Goal: Information Seeking & Learning: Learn about a topic

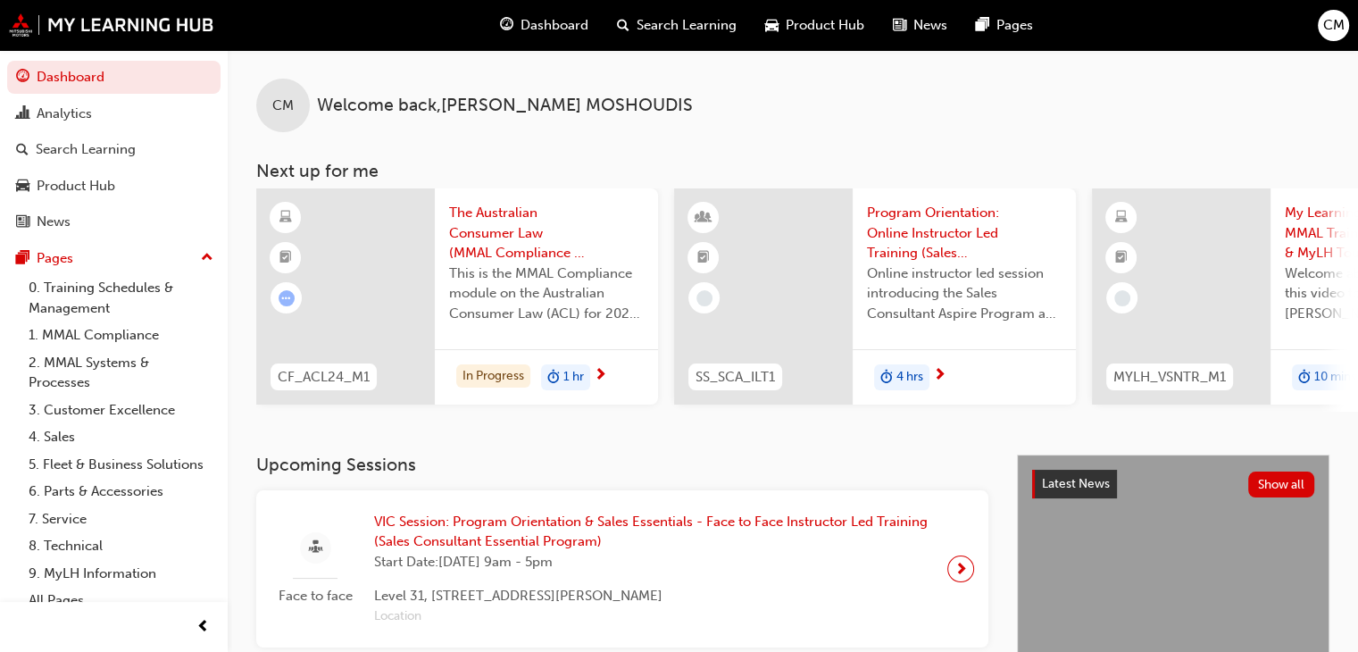
drag, startPoint x: 928, startPoint y: 482, endPoint x: 929, endPoint y: 462, distance: 20.6
click at [928, 482] on div "Upcoming Sessions Face to face VIC Session: Program Orientation & Sales Essenti…" at bounding box center [636, 550] width 761 height 193
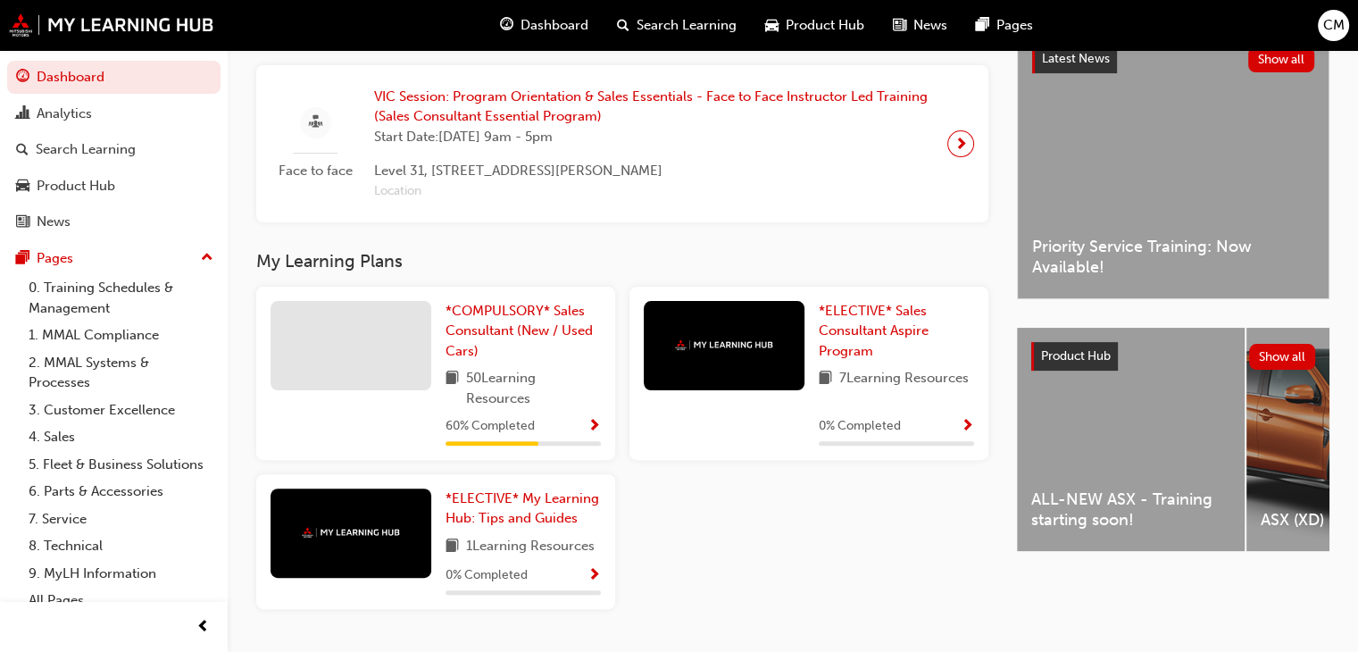
scroll to position [446, 0]
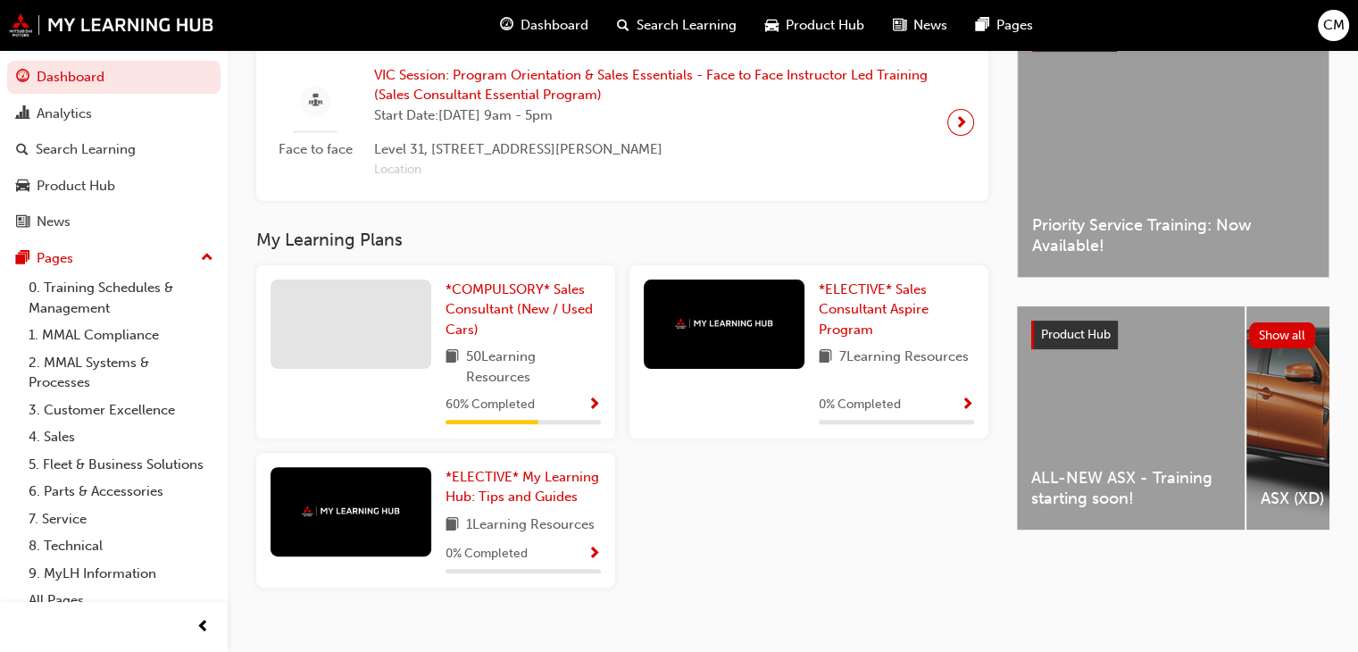
click at [541, 416] on div "60 % Completed" at bounding box center [522, 405] width 155 height 22
click at [527, 318] on span "*COMPULSORY* Sales Consultant (New / Used Cars)" at bounding box center [518, 309] width 147 height 56
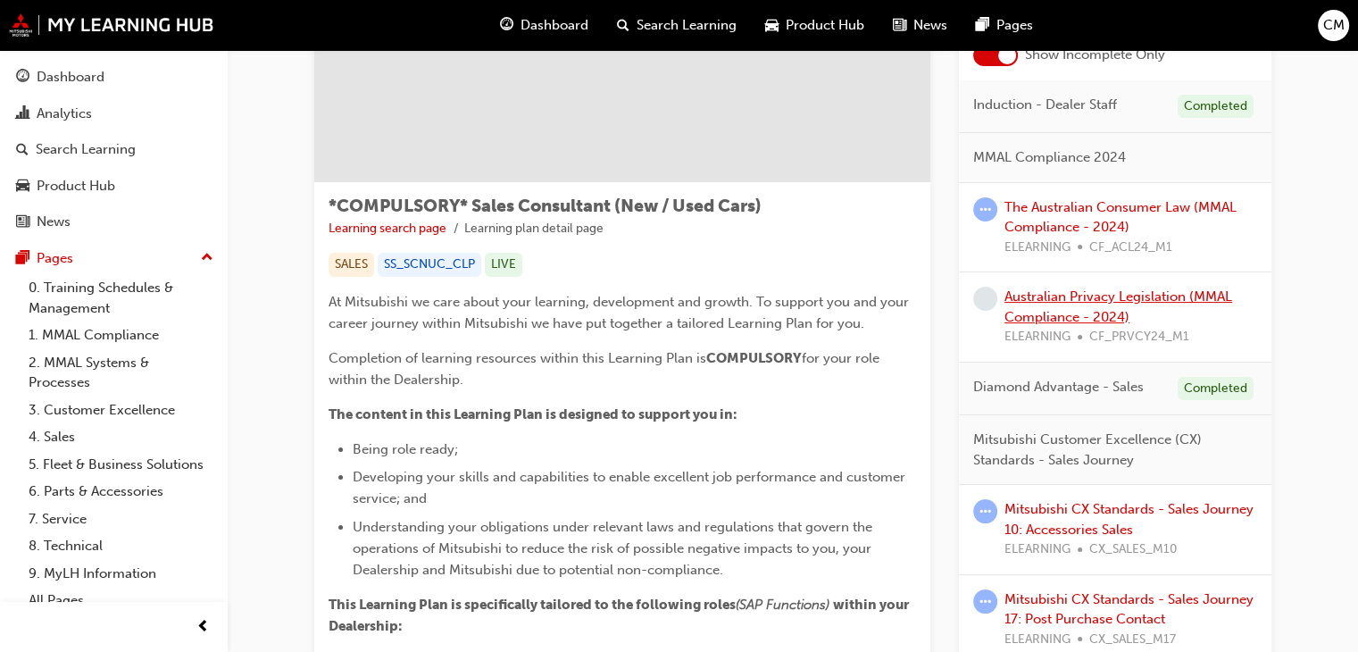
scroll to position [357, 0]
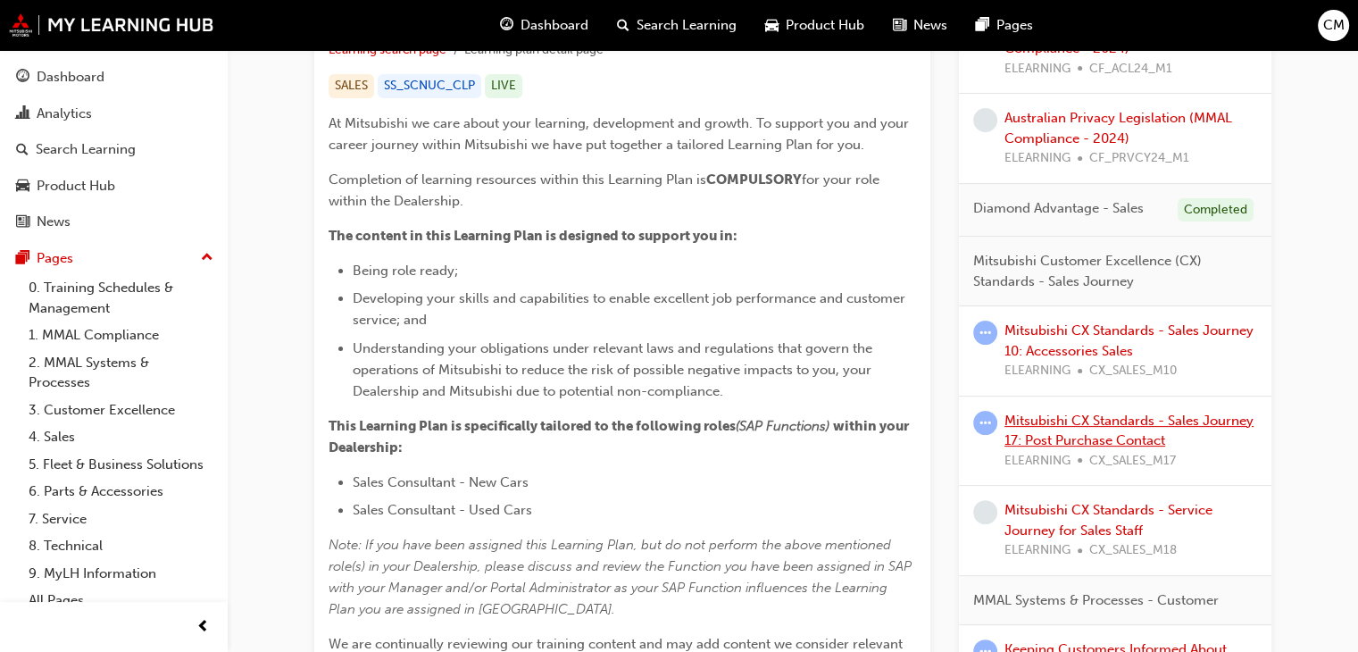
click at [1100, 439] on link "Mitsubishi CX Standards - Sales Journey 17: Post Purchase Contact" at bounding box center [1128, 430] width 249 height 37
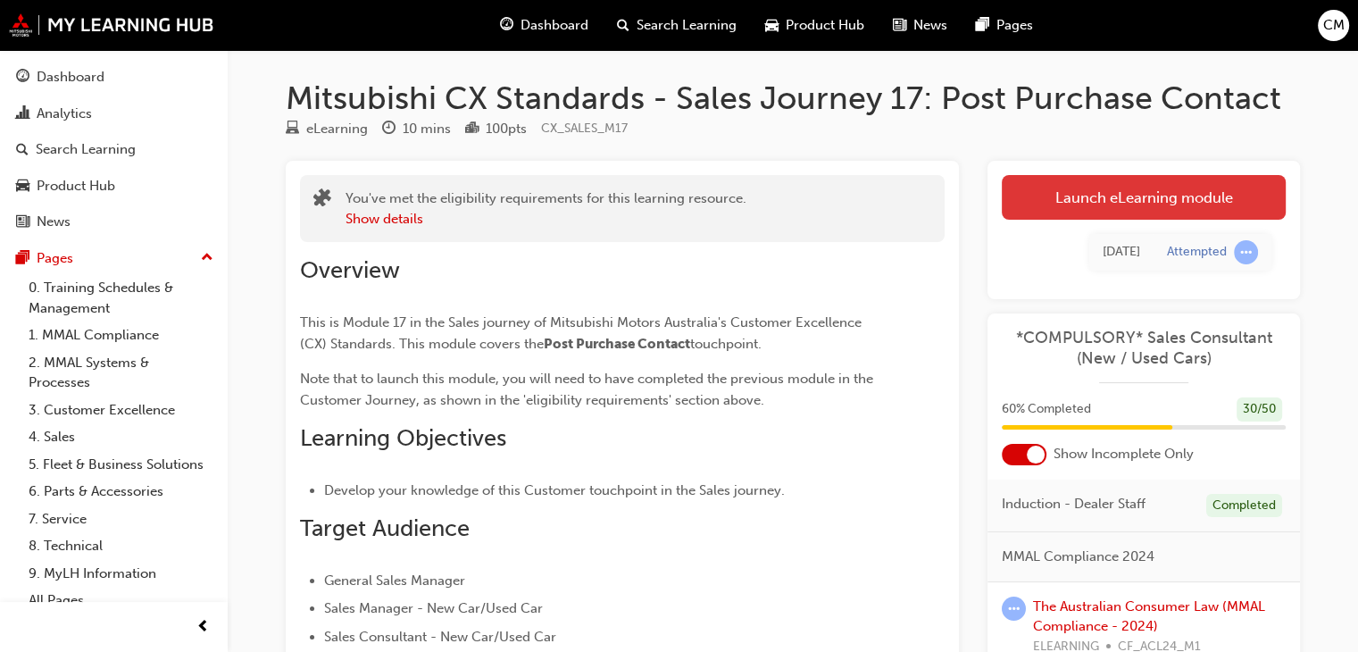
click at [1143, 204] on link "Launch eLearning module" at bounding box center [1144, 197] width 284 height 45
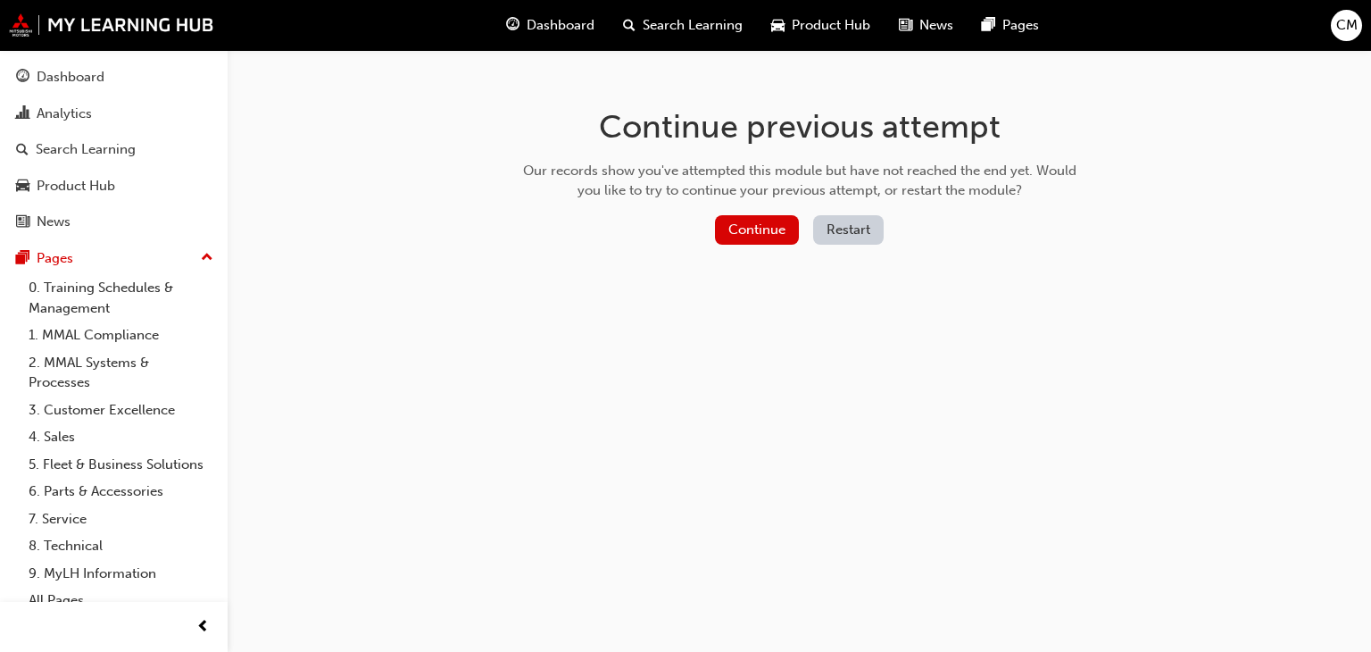
click at [762, 244] on button "Continue" at bounding box center [757, 229] width 84 height 29
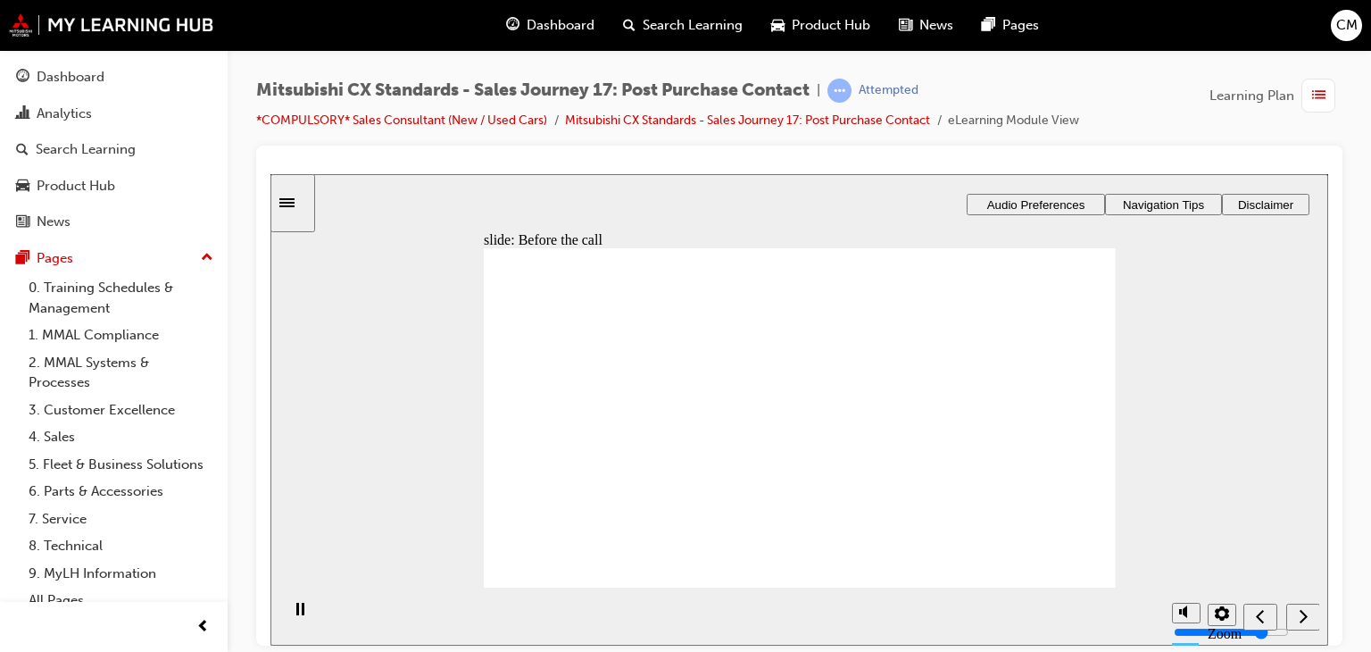
click at [1080, 555] on div "Before the call Which of these are part of our standard for preparing before th…" at bounding box center [800, 424] width 632 height 355
drag, startPoint x: 593, startPoint y: 462, endPoint x: 800, endPoint y: 381, distance: 222.5
drag, startPoint x: 631, startPoint y: 460, endPoint x: 793, endPoint y: 428, distance: 164.8
drag, startPoint x: 554, startPoint y: 449, endPoint x: 732, endPoint y: 454, distance: 178.6
drag, startPoint x: 580, startPoint y: 450, endPoint x: 813, endPoint y: 480, distance: 235.0
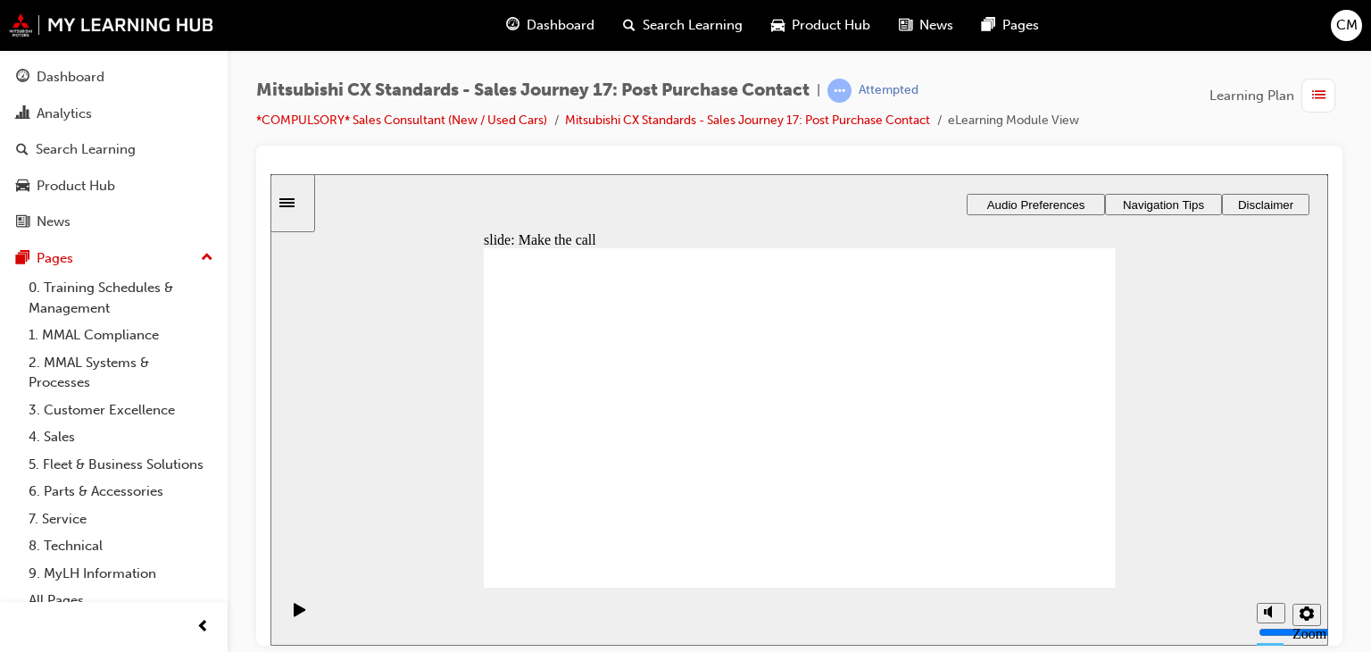
drag, startPoint x: 654, startPoint y: 468, endPoint x: 824, endPoint y: 529, distance: 181.3
drag, startPoint x: 621, startPoint y: 449, endPoint x: 802, endPoint y: 555, distance: 209.3
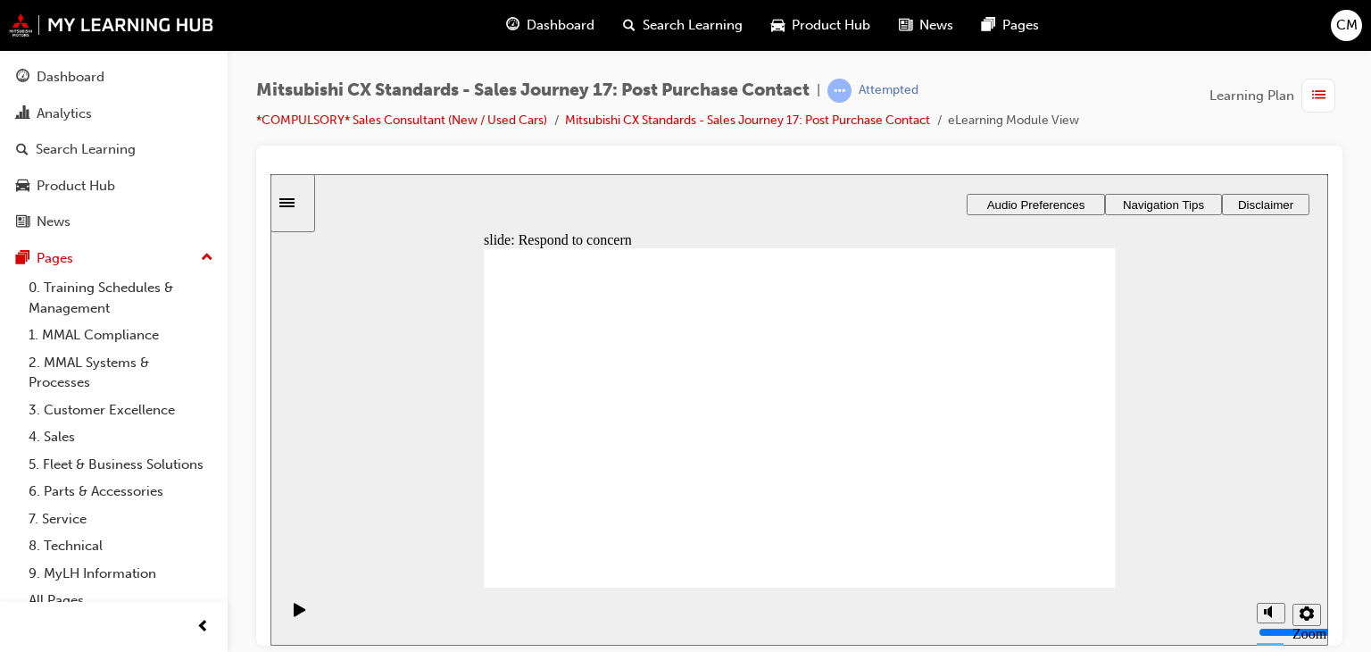
drag, startPoint x: 692, startPoint y: 427, endPoint x: 895, endPoint y: 370, distance: 210.3
drag, startPoint x: 654, startPoint y: 449, endPoint x: 811, endPoint y: 421, distance: 159.5
drag, startPoint x: 639, startPoint y: 447, endPoint x: 814, endPoint y: 474, distance: 177.0
drag, startPoint x: 611, startPoint y: 455, endPoint x: 757, endPoint y: 516, distance: 158.5
